Goal: Transaction & Acquisition: Purchase product/service

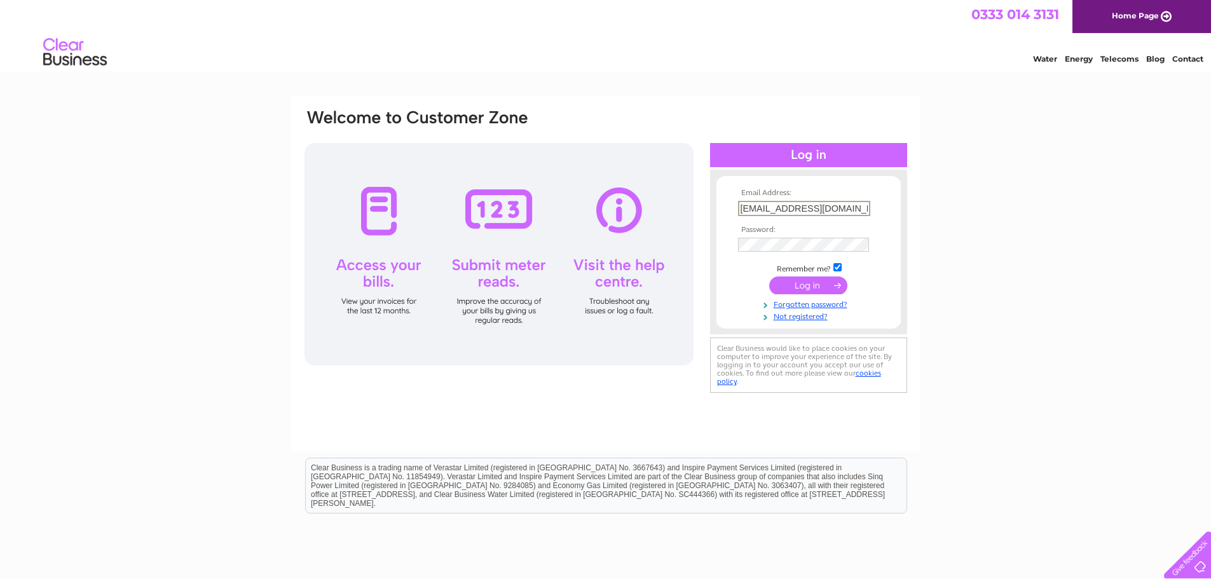
click at [805, 287] on input "submit" at bounding box center [808, 285] width 78 height 18
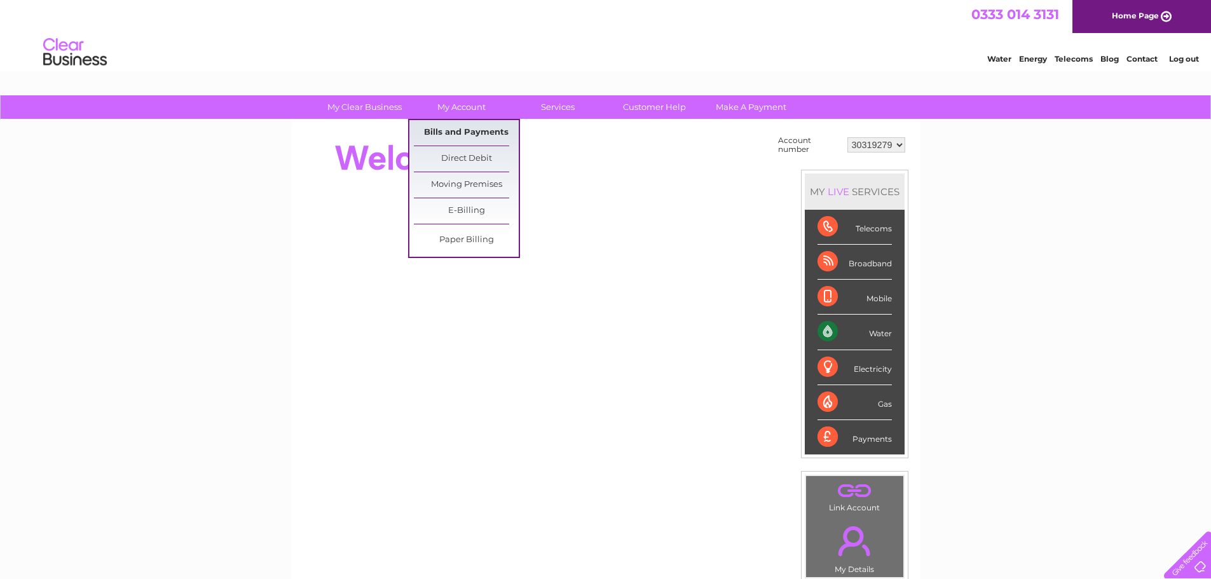
click at [465, 134] on link "Bills and Payments" at bounding box center [466, 132] width 105 height 25
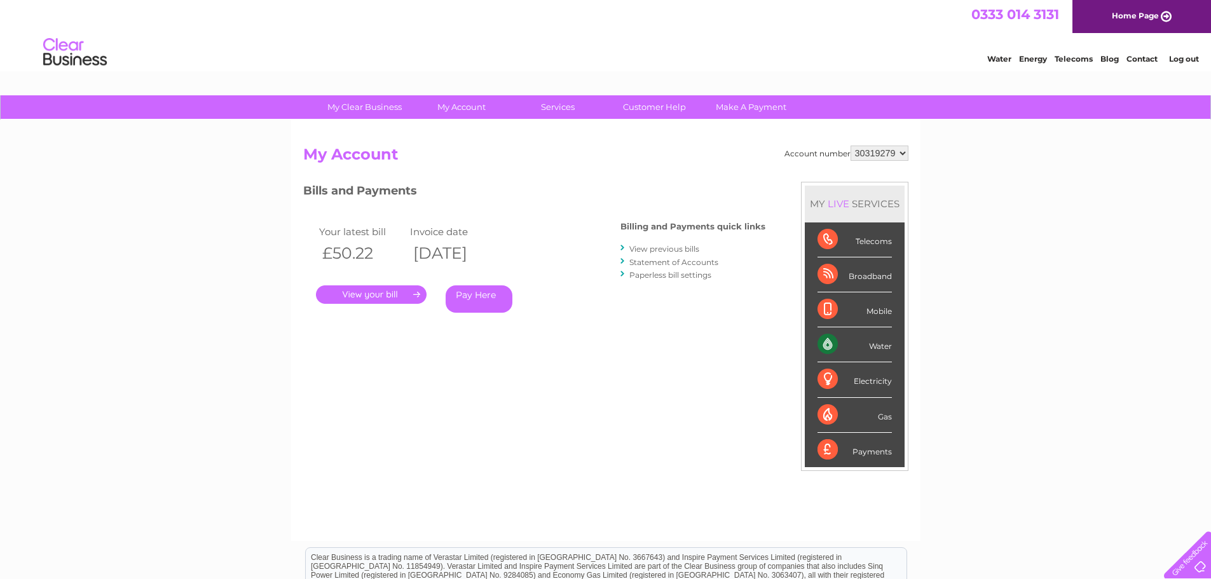
click at [407, 296] on link "." at bounding box center [371, 294] width 111 height 18
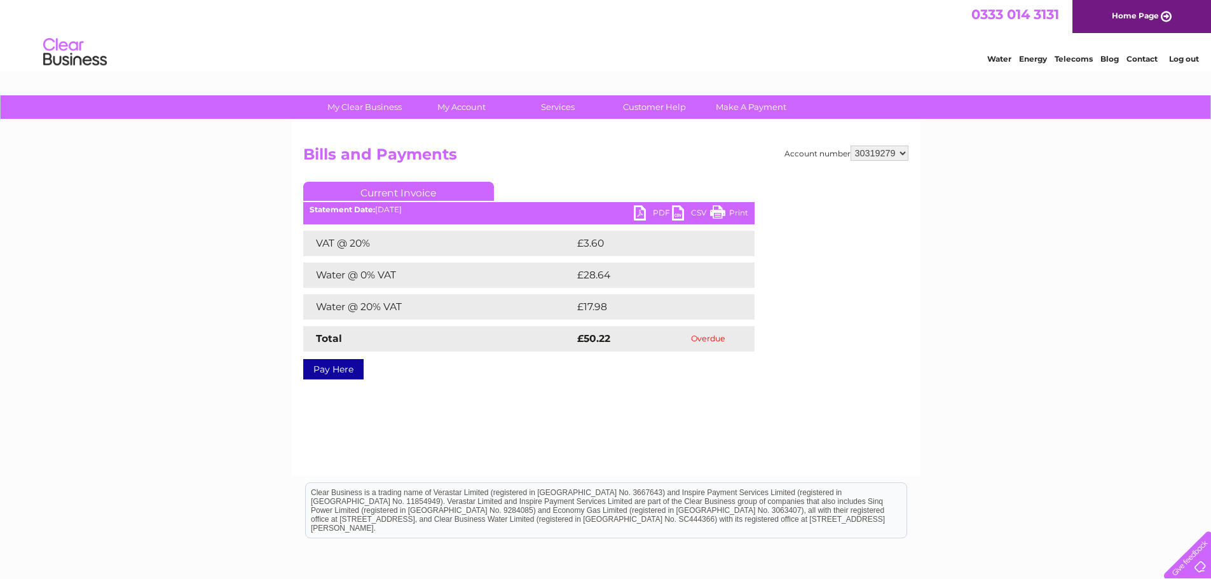
click at [657, 220] on link "PDF" at bounding box center [653, 214] width 38 height 18
click at [332, 373] on link "Pay Here" at bounding box center [333, 369] width 60 height 20
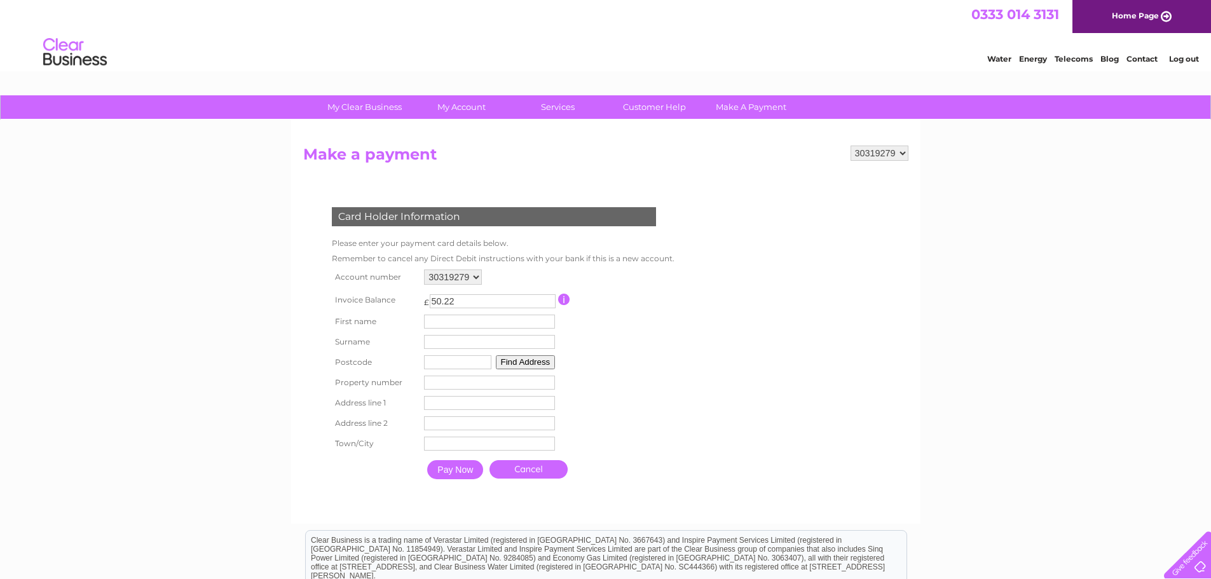
click at [485, 322] on input "text" at bounding box center [489, 322] width 131 height 14
type input "Izabela"
type input "Idzik"
type input "G673DX"
type input "83"
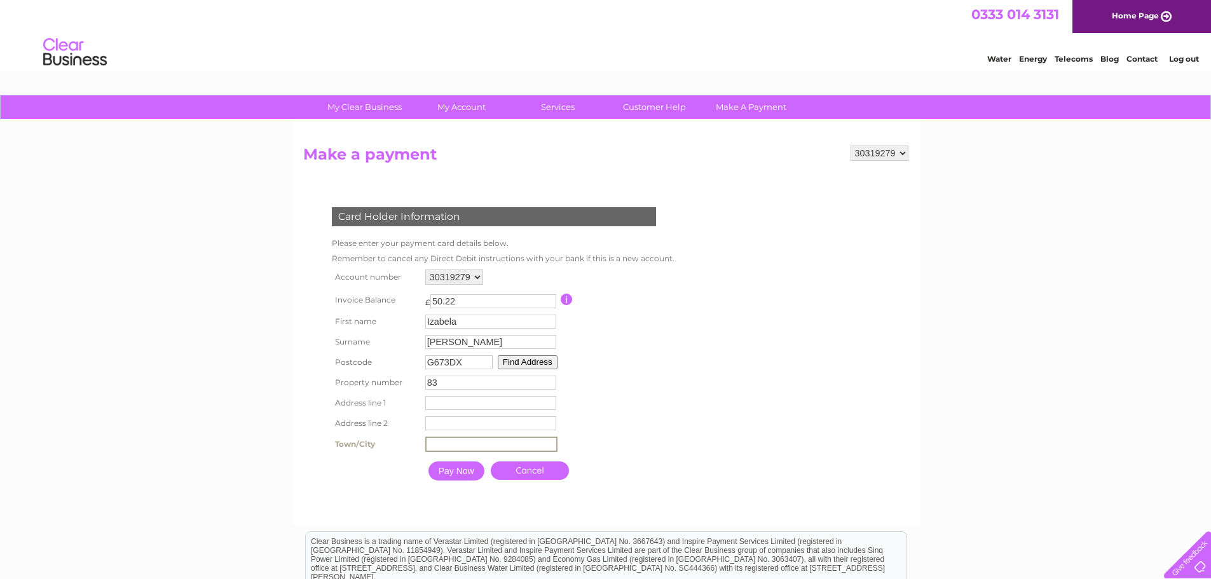
click at [445, 441] on input "text" at bounding box center [491, 444] width 132 height 15
type input "Glasgow"
type input "83"
type input "Spruce Road"
drag, startPoint x: 492, startPoint y: 419, endPoint x: 258, endPoint y: 397, distance: 234.9
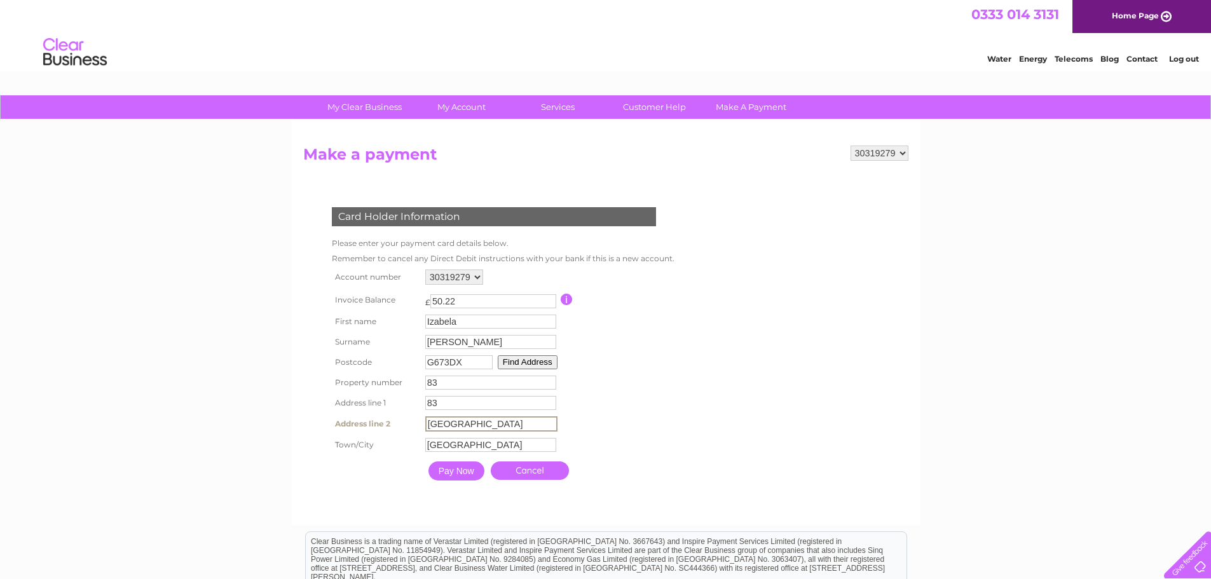
click at [258, 397] on div "My Clear Business Login Details My Details My Preferences Link Account My Accou…" at bounding box center [605, 418] width 1211 height 647
drag, startPoint x: 439, startPoint y: 406, endPoint x: 394, endPoint y: 404, distance: 45.2
click at [394, 404] on tr "Address line 1 83 Address Line One" at bounding box center [502, 404] width 346 height 22
click at [641, 412] on table "Account number 30319279 Invoice Balance £ 50.22 First name Izabela Surname" at bounding box center [500, 375] width 343 height 219
click at [454, 399] on input "text" at bounding box center [491, 403] width 132 height 15
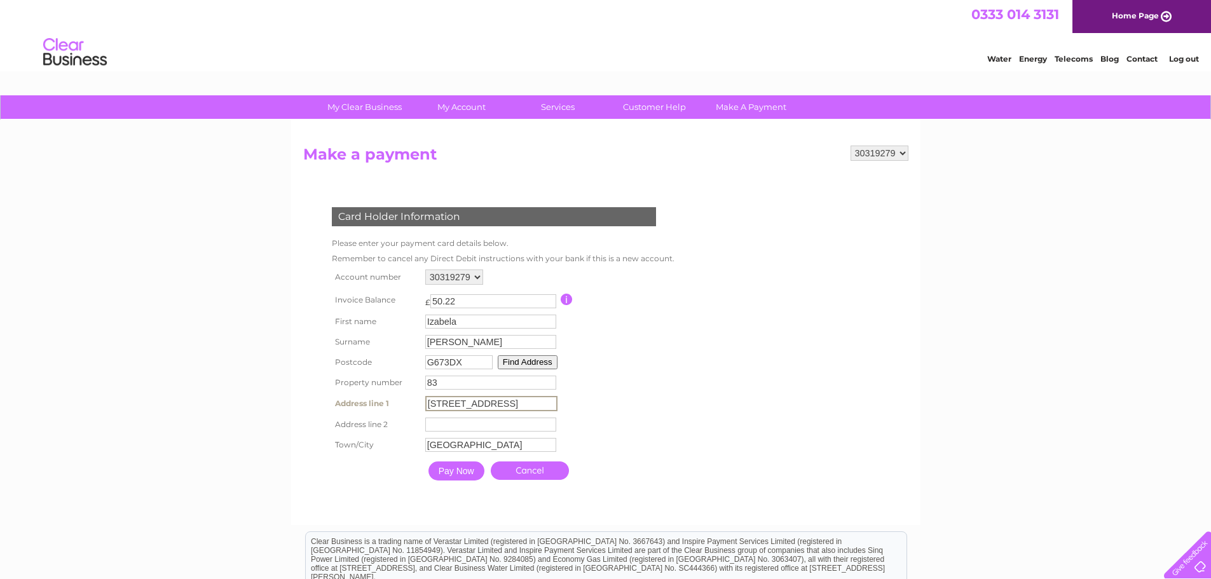
drag, startPoint x: 437, startPoint y: 401, endPoint x: 388, endPoint y: 402, distance: 48.3
click at [386, 402] on tr "Address line 1 83 Spruce Road Address Line One" at bounding box center [502, 404] width 346 height 22
type input "Spruce Road"
click at [649, 415] on table "Account number 30319279 Invoice Balance £ 50.22 First name Izabela Surname" at bounding box center [502, 376] width 346 height 221
click at [535, 357] on button "Find Address" at bounding box center [526, 362] width 60 height 14
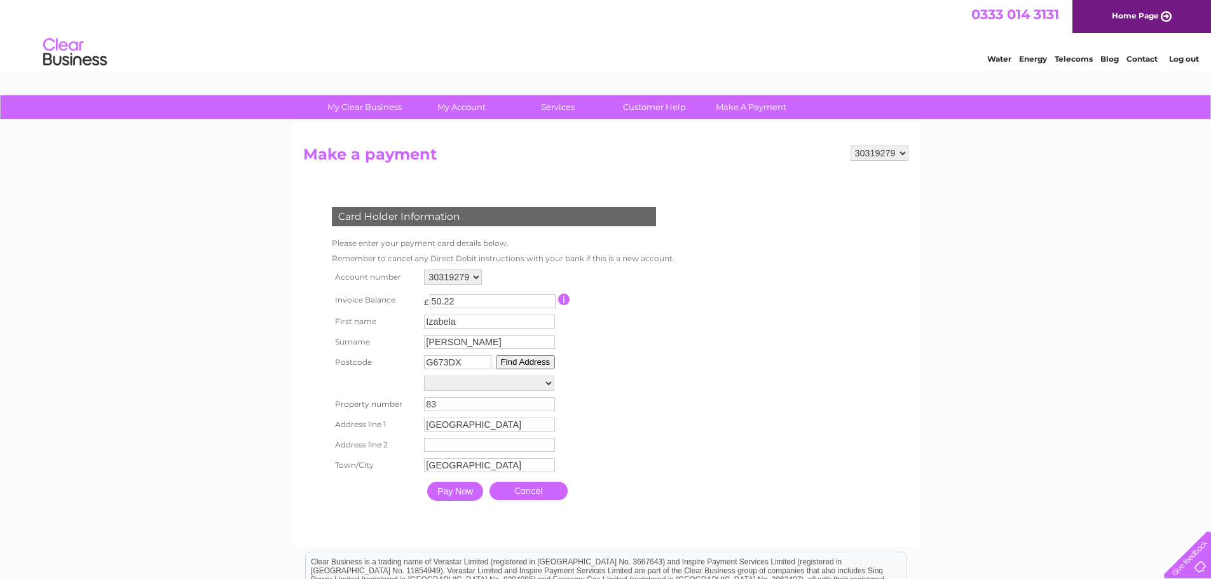
click at [476, 384] on select "49, Spruce Road 51, Spruce Road 53, Spruce Road 55, Spruce Road 57, Spruce Road…" at bounding box center [489, 383] width 130 height 15
select select "83,Spruce Road,,Glasgow"
click at [424, 376] on select "49, Spruce Road 51, Spruce Road 53, Spruce Road 55, Spruce Road 57, Spruce Road…" at bounding box center [489, 384] width 130 height 17
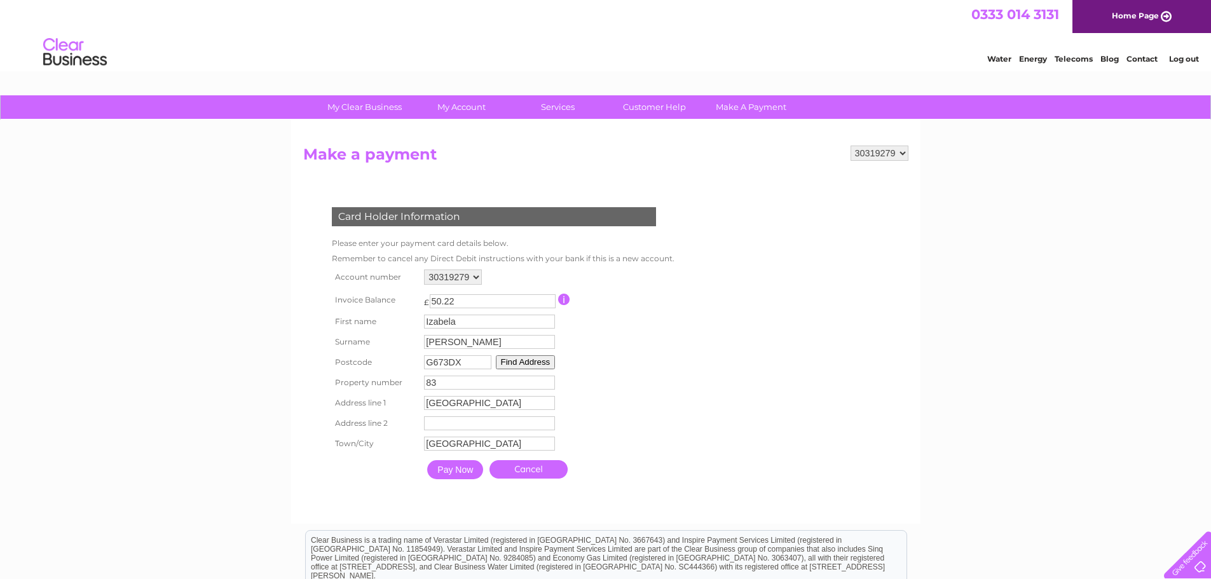
click at [0, 0] on div at bounding box center [0, 0] width 0 height 0
click at [465, 470] on input "Pay Now" at bounding box center [455, 469] width 56 height 19
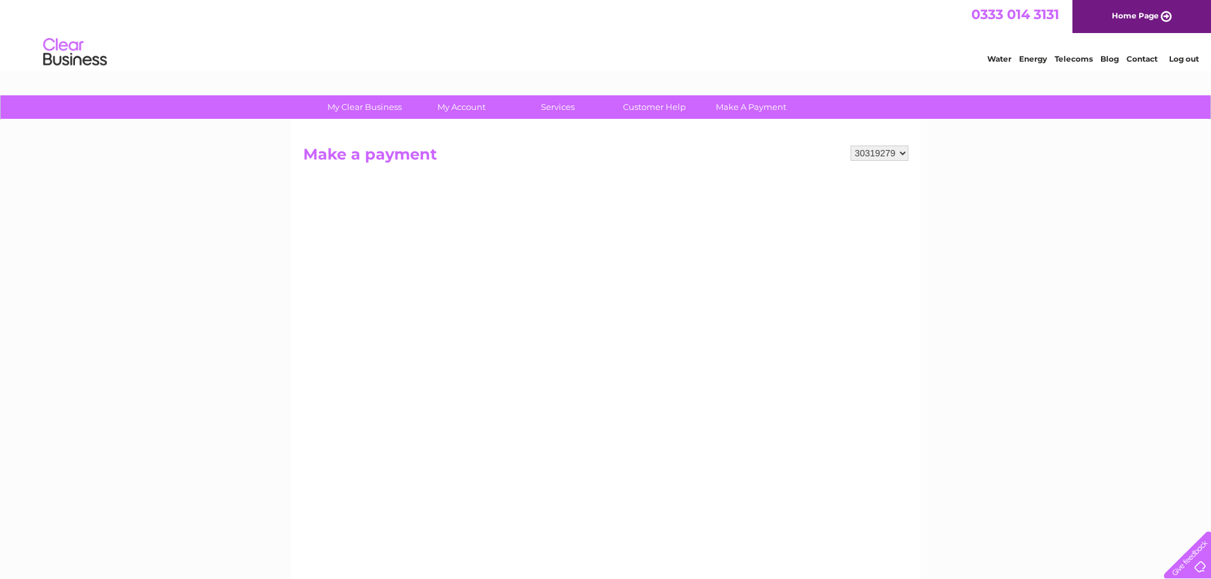
click at [400, 156] on h2 "Make a payment" at bounding box center [605, 158] width 605 height 24
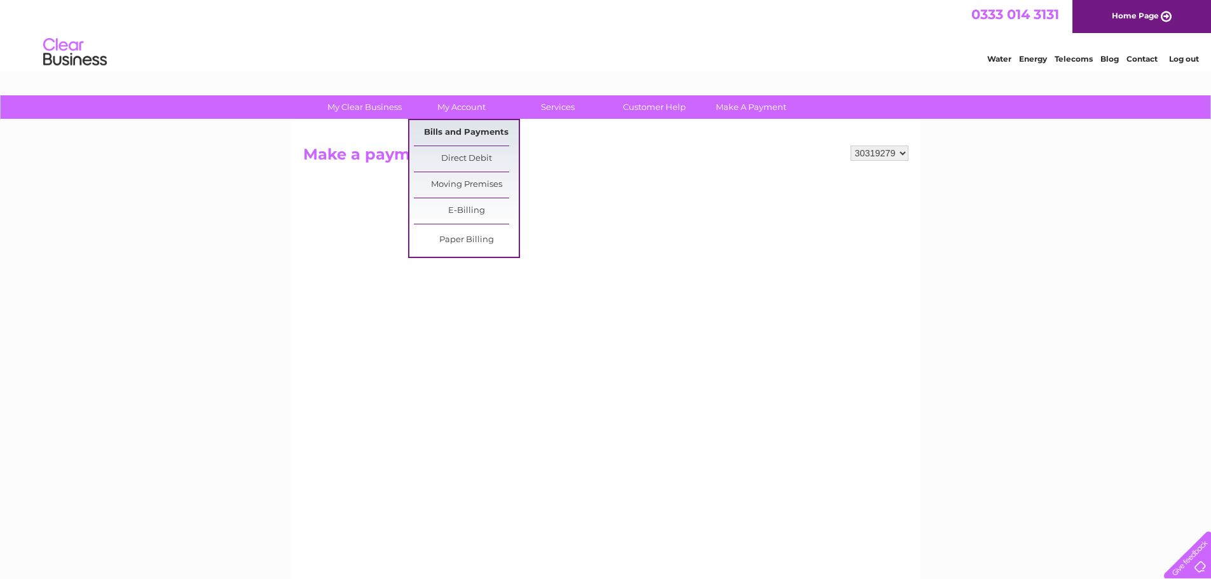
click at [458, 125] on link "Bills and Payments" at bounding box center [466, 132] width 105 height 25
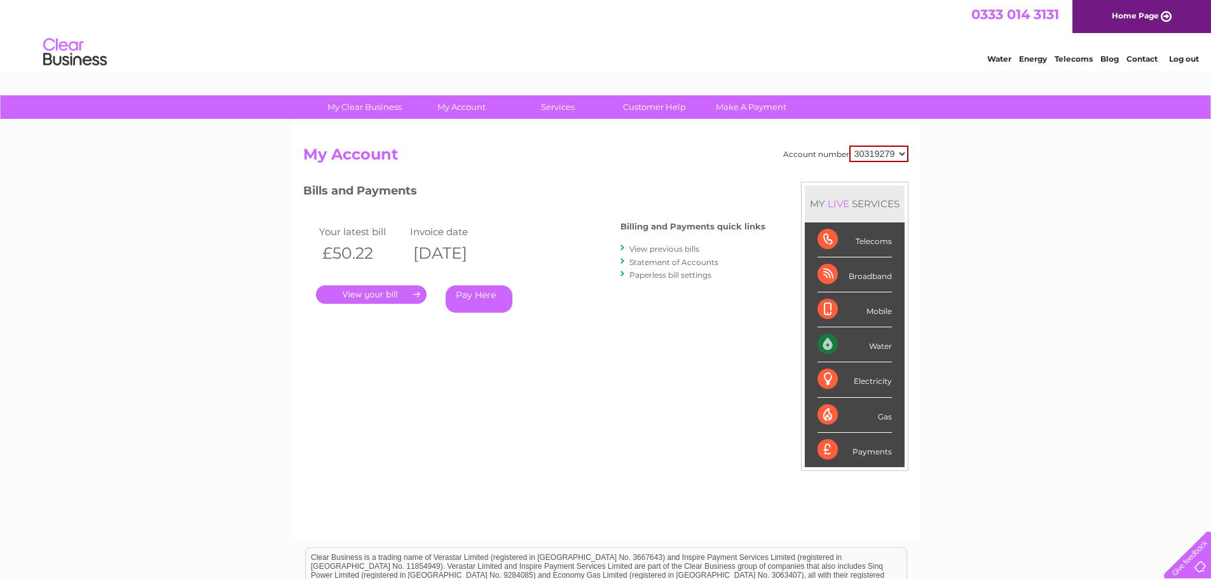
click at [410, 296] on link "." at bounding box center [371, 294] width 111 height 18
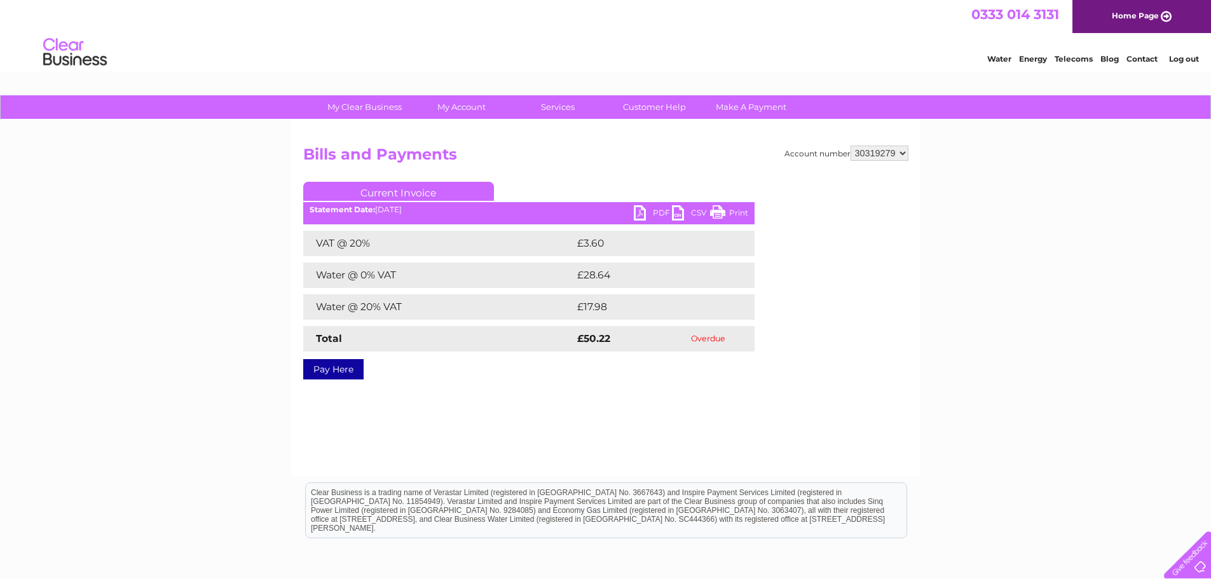
click at [659, 409] on div "Account number 30319279 Bills and Payments Current Invoice PDF CSV Print VAT @ …" at bounding box center [605, 298] width 629 height 356
click at [1189, 67] on div "Water Energy Telecoms Blog Contact Log out" at bounding box center [605, 53] width 1211 height 41
click at [1183, 62] on link "Log out" at bounding box center [1184, 59] width 30 height 10
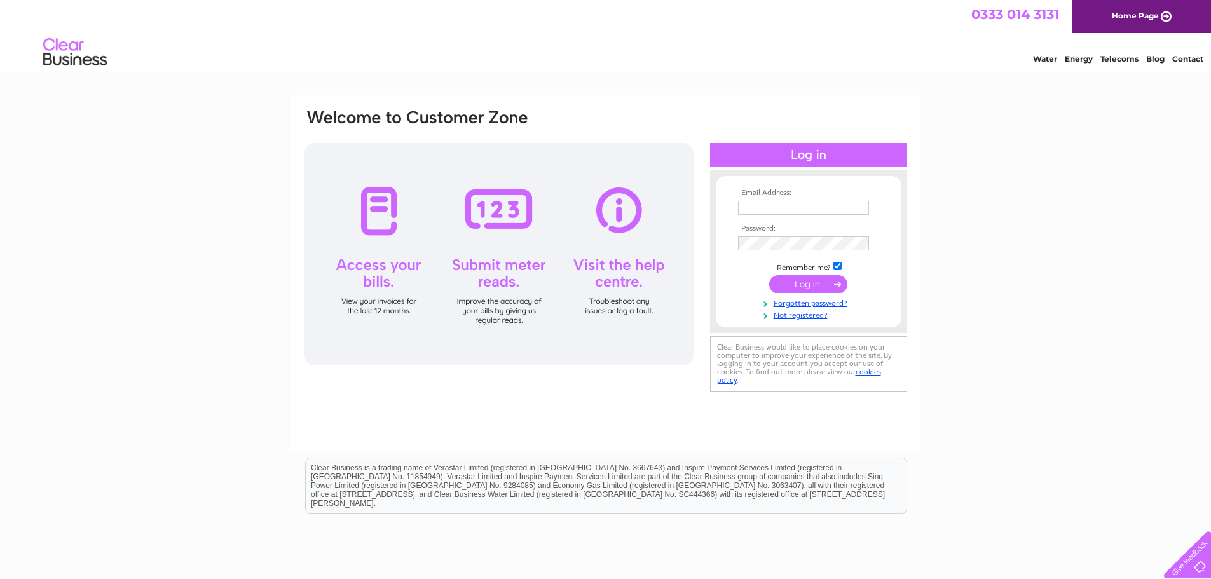
type input "[EMAIL_ADDRESS][DOMAIN_NAME]"
